Goal: Check status

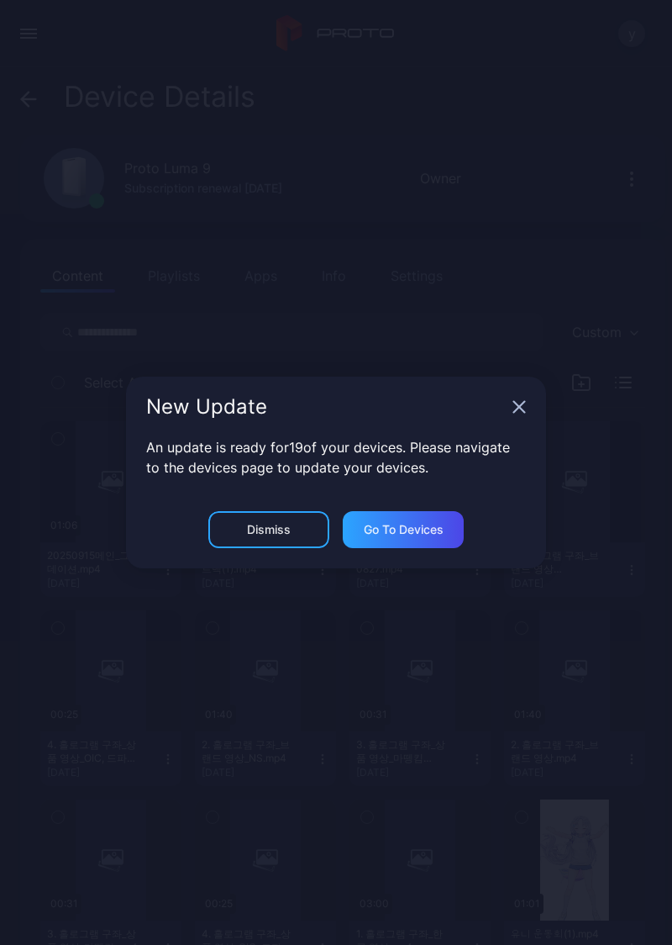
click at [521, 411] on icon "button" at bounding box center [519, 406] width 13 height 13
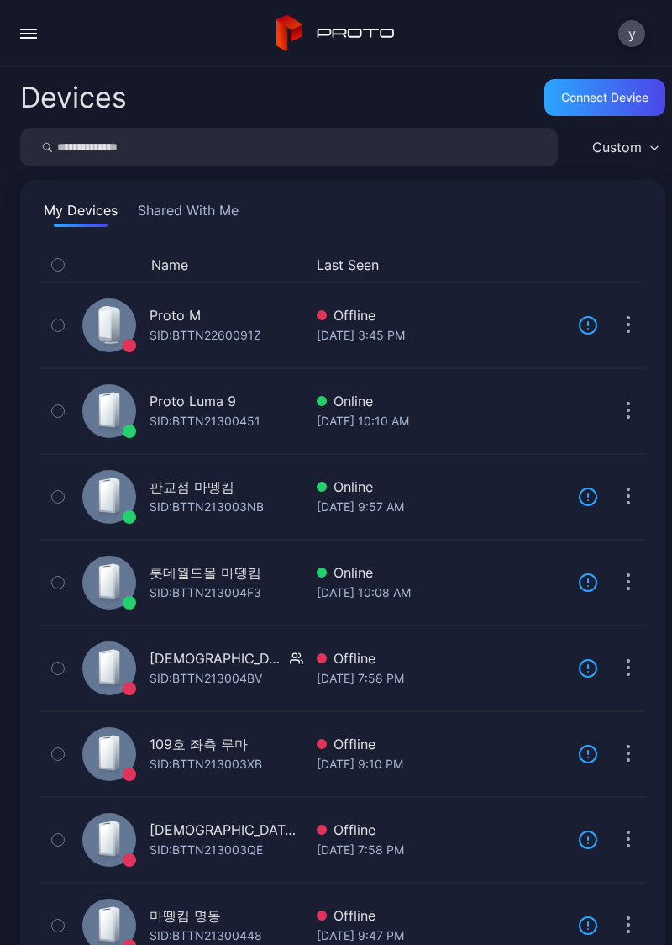
click at [446, 429] on div "[DATE] 10:10 AM" at bounding box center [441, 421] width 248 height 20
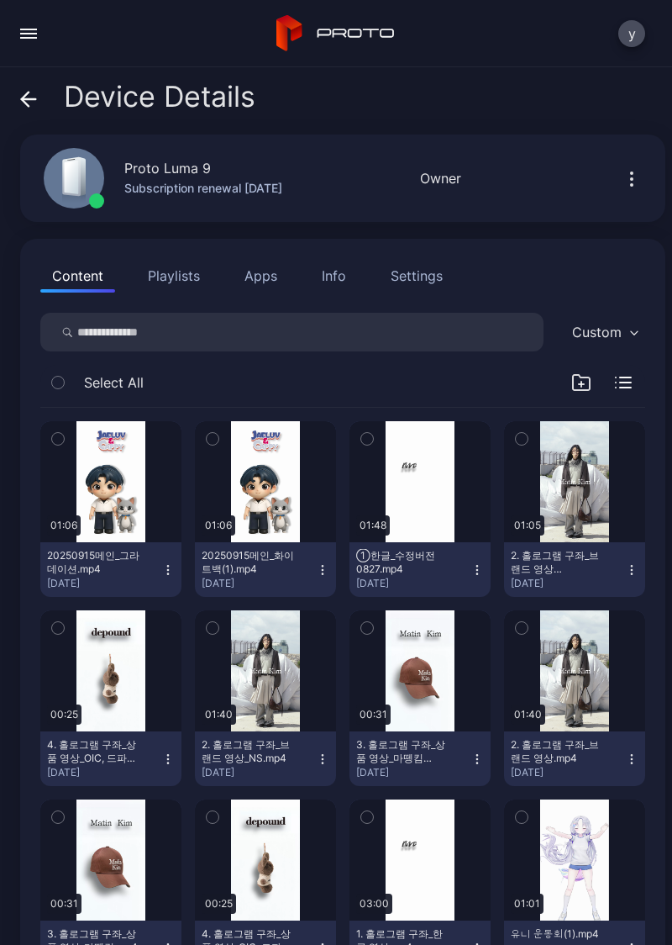
click at [0, 0] on div "button" at bounding box center [0, 0] width 0 height 0
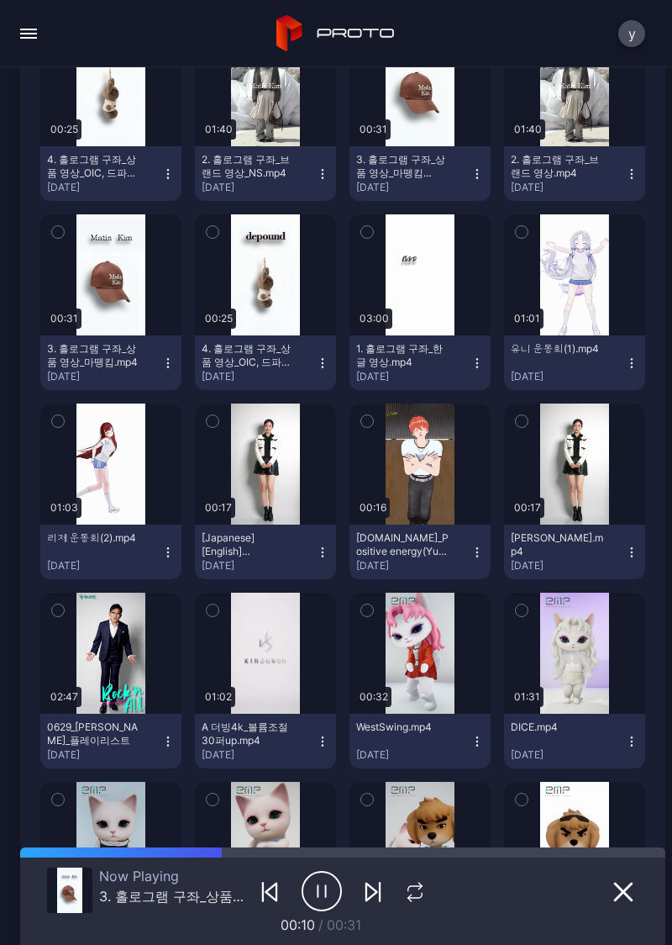
scroll to position [617, 0]
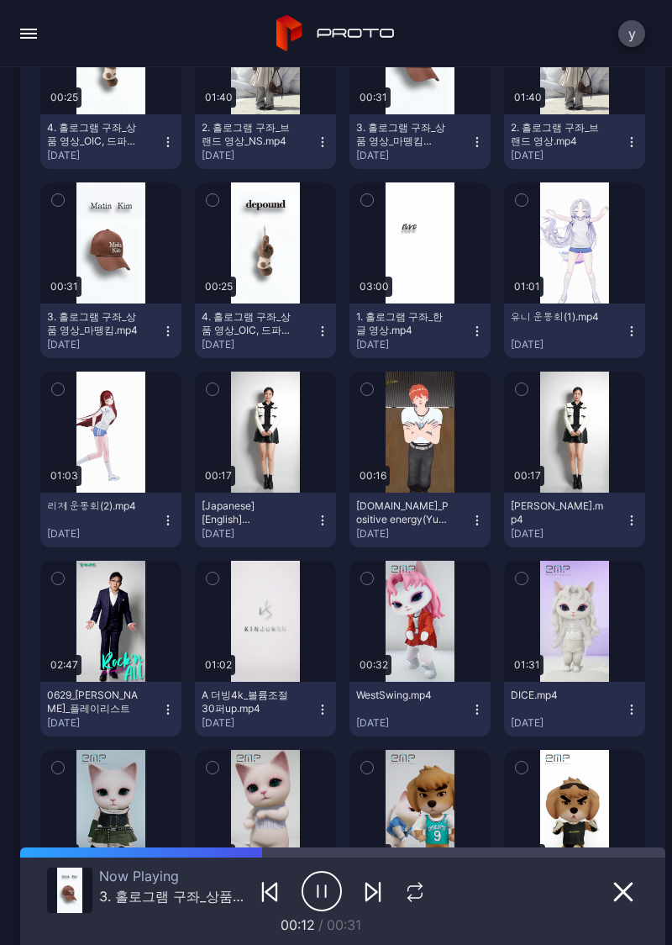
click at [0, 0] on div "button" at bounding box center [0, 0] width 0 height 0
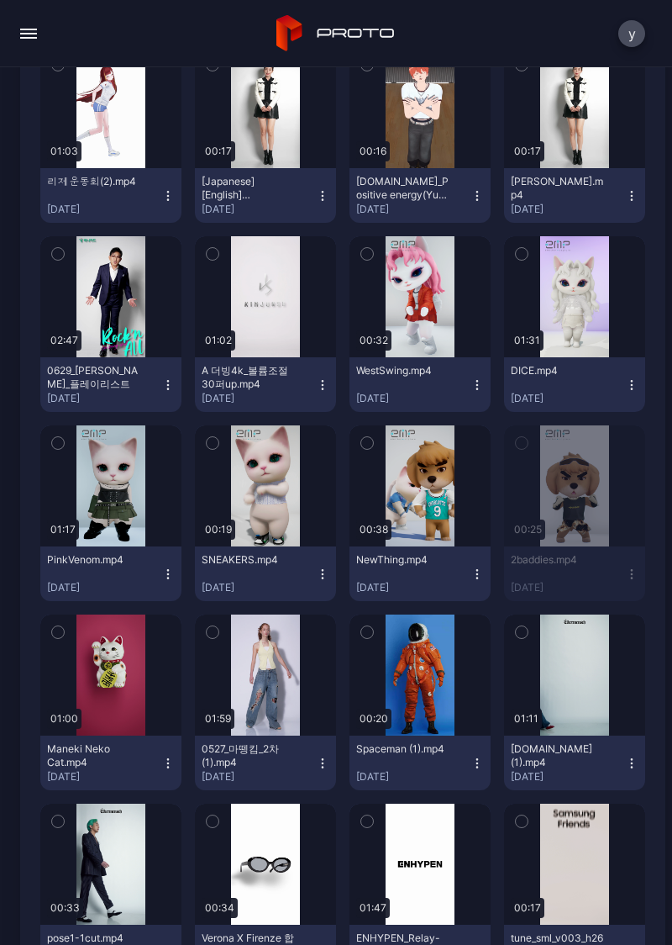
scroll to position [953, 0]
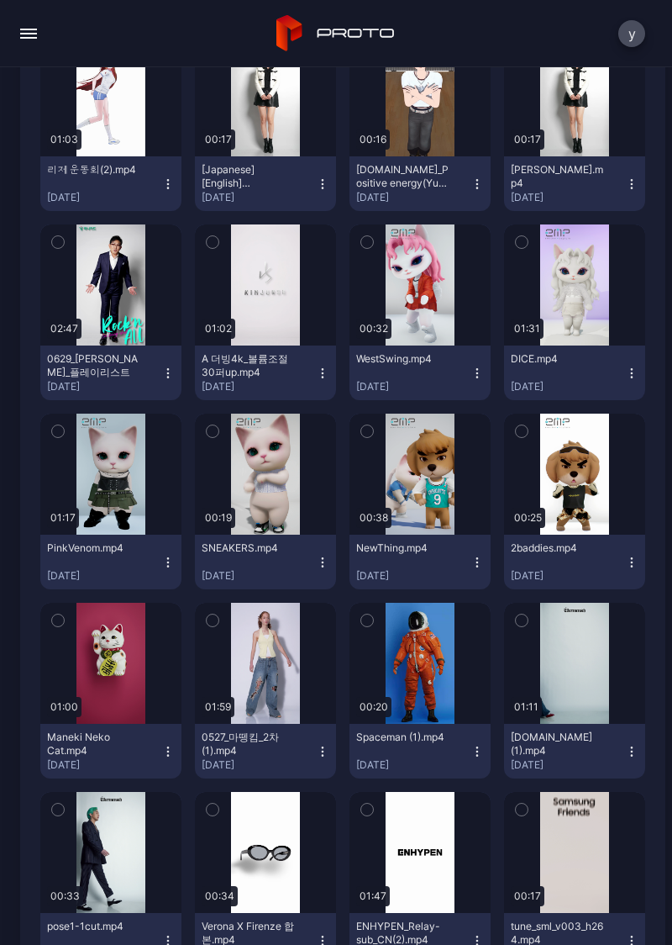
click at [0, 0] on div "button" at bounding box center [0, 0] width 0 height 0
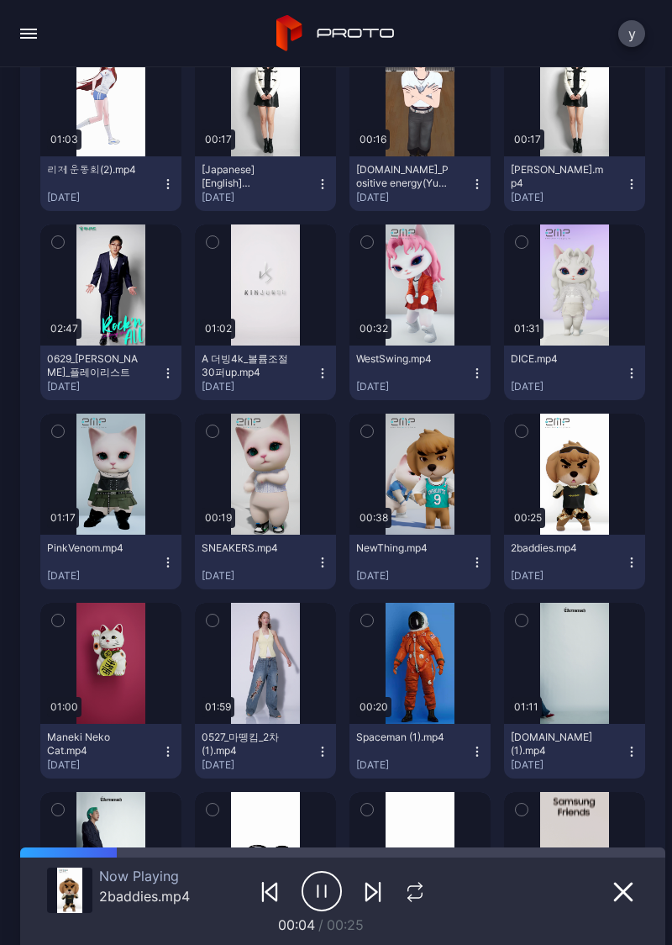
click at [614, 898] on icon "button" at bounding box center [624, 892] width 20 height 20
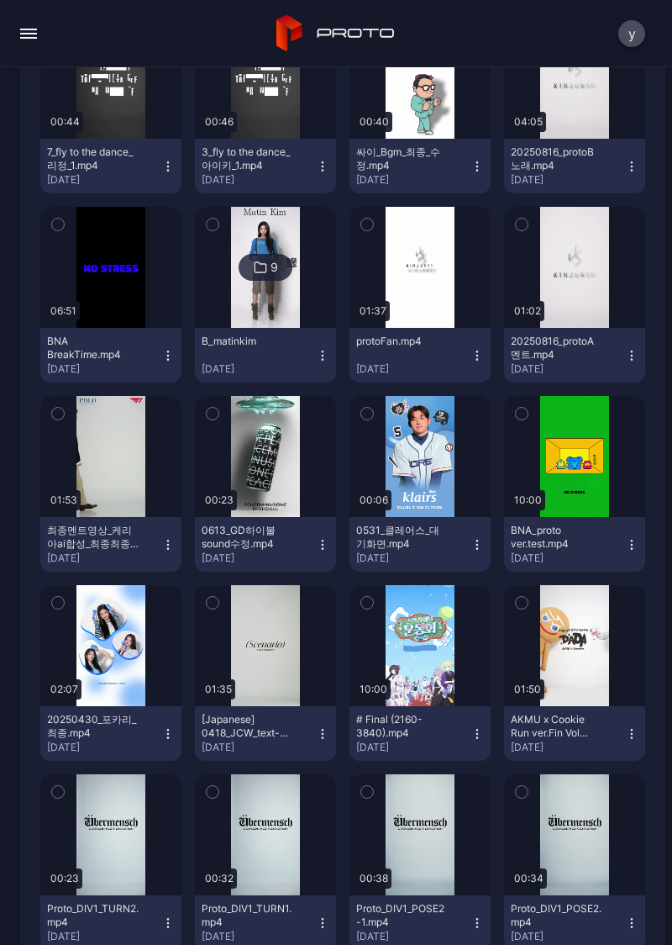
scroll to position [2360, 0]
